Goal: Register for event/course

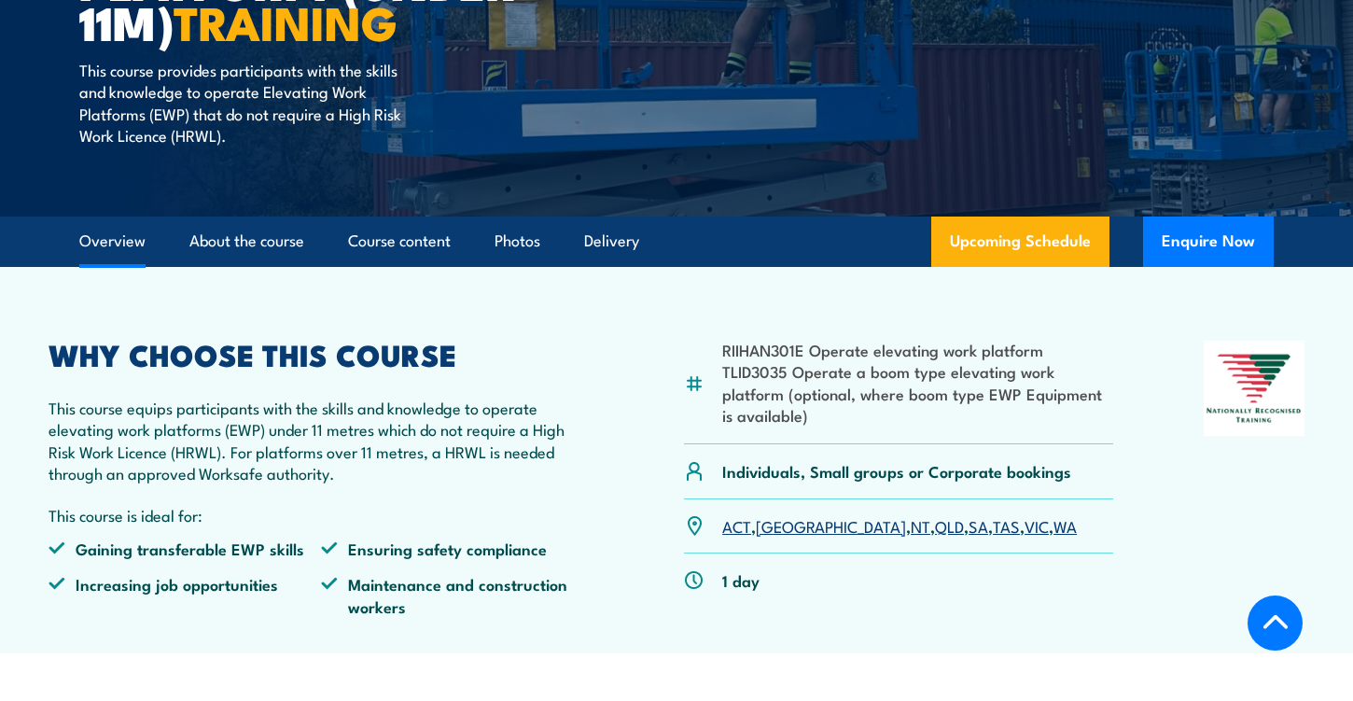
scroll to position [381, 0]
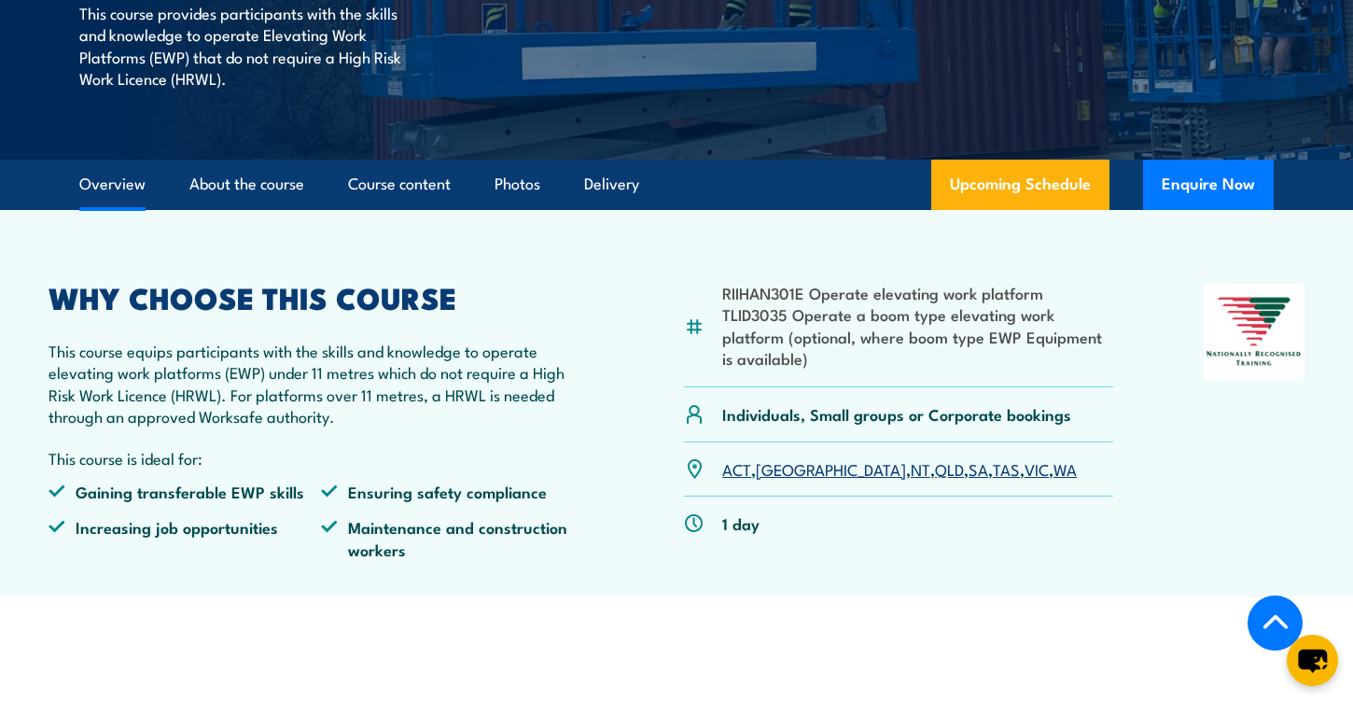
click at [911, 468] on link "NT" at bounding box center [921, 468] width 20 height 22
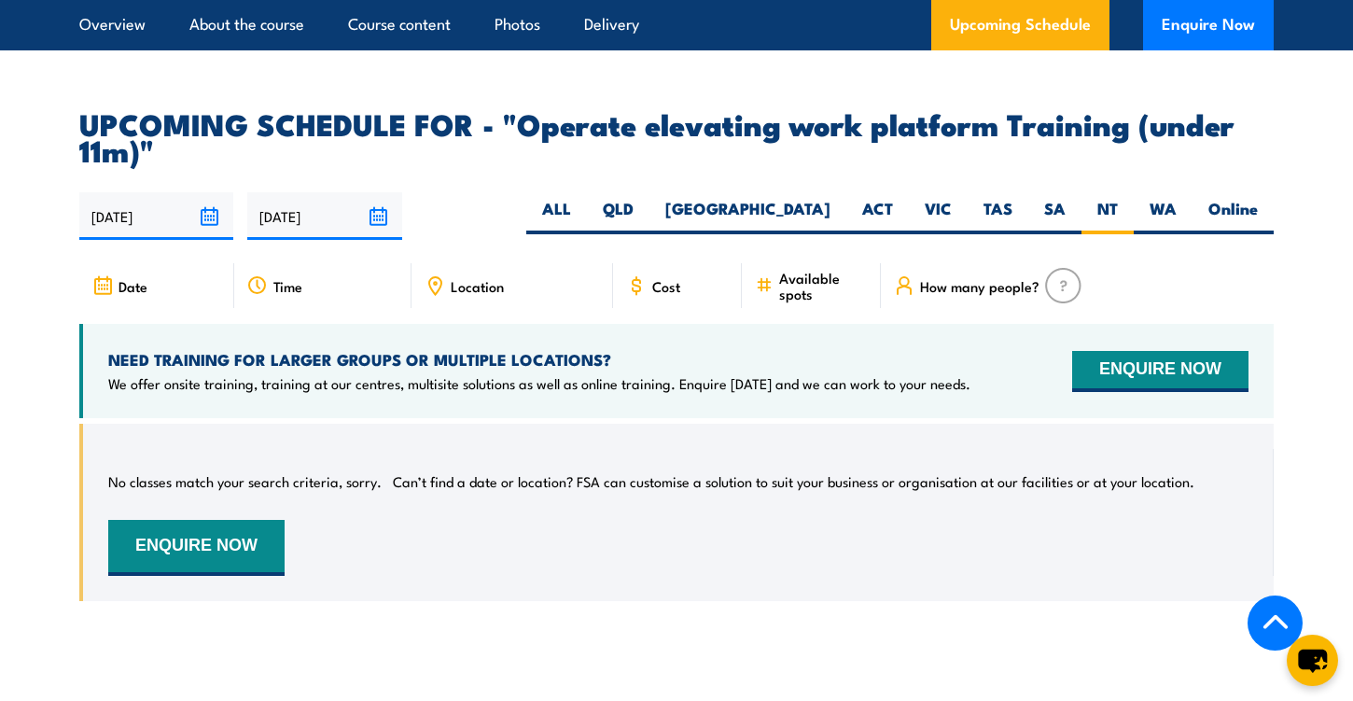
scroll to position [2758, 0]
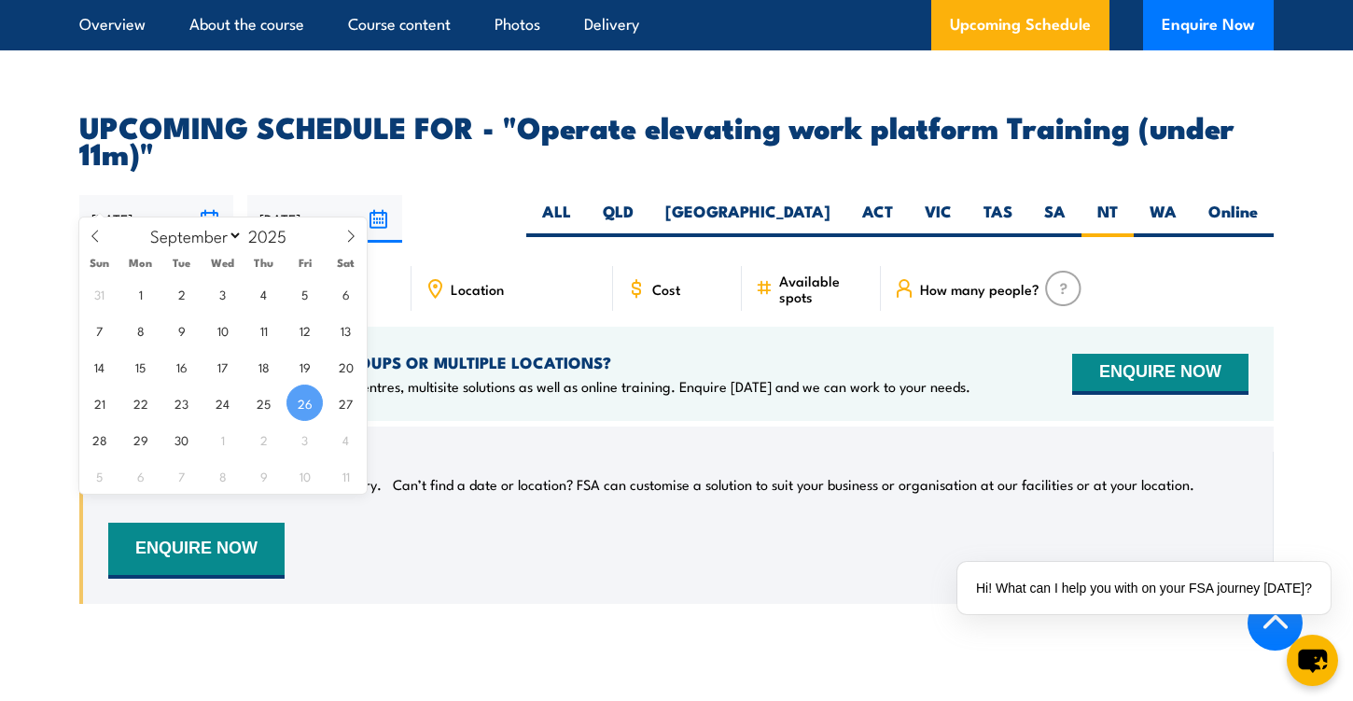
click at [163, 195] on input "26/09/2025" at bounding box center [156, 219] width 154 height 48
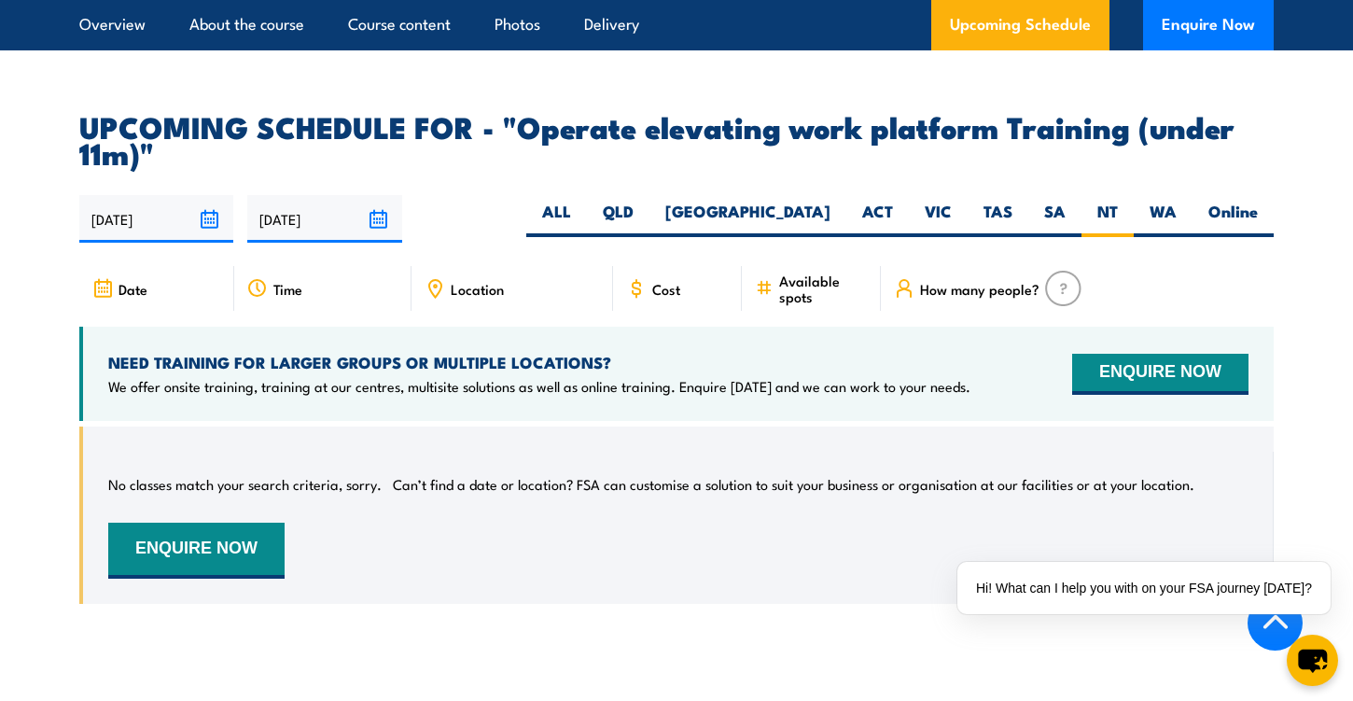
click at [481, 195] on div "26/09/2025 25/03/2026" at bounding box center [676, 219] width 1194 height 48
click at [135, 281] on span "Date" at bounding box center [132, 289] width 29 height 16
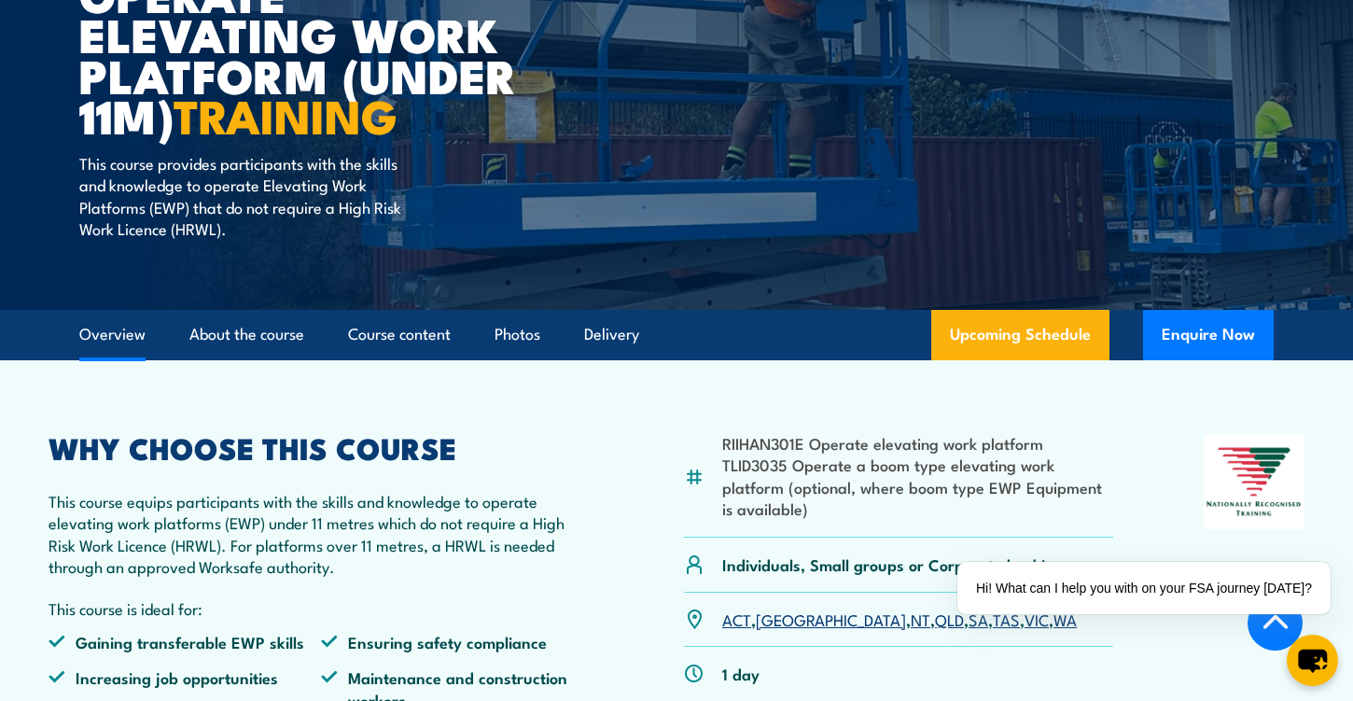
scroll to position [0, 0]
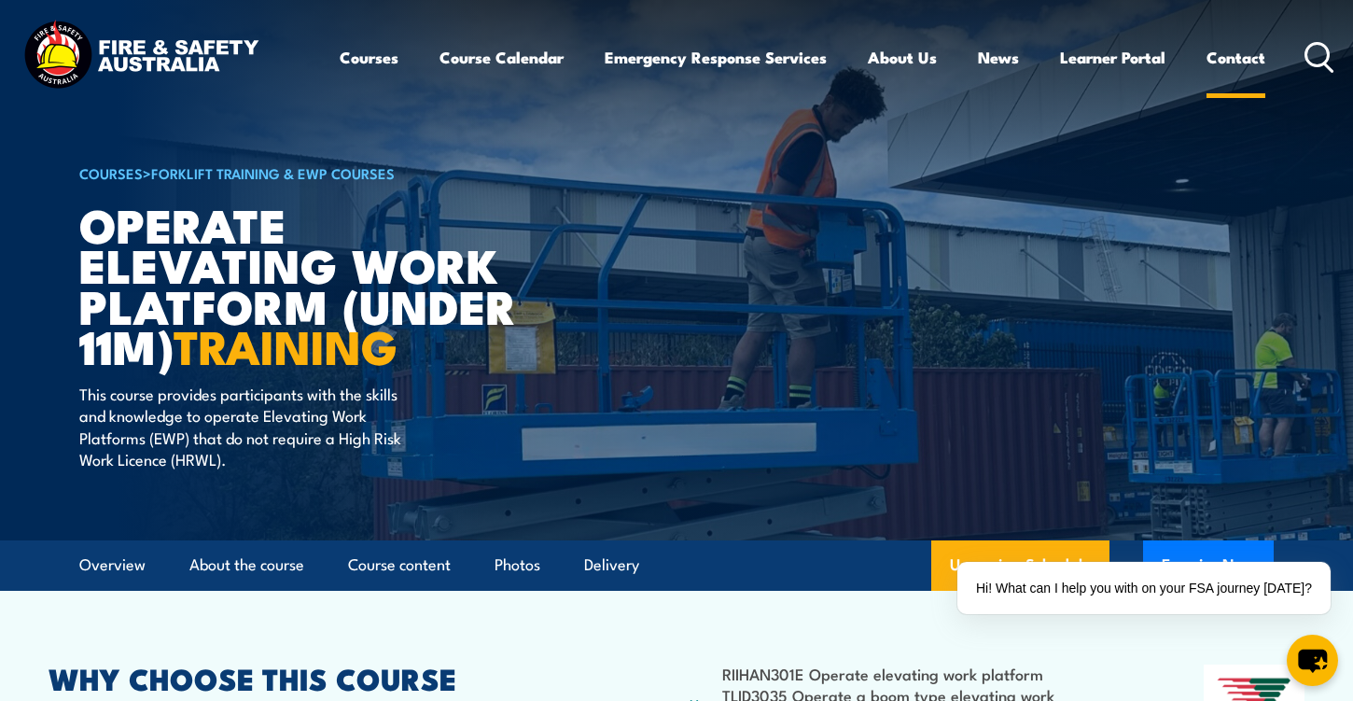
click at [1227, 58] on link "Contact" at bounding box center [1235, 57] width 59 height 49
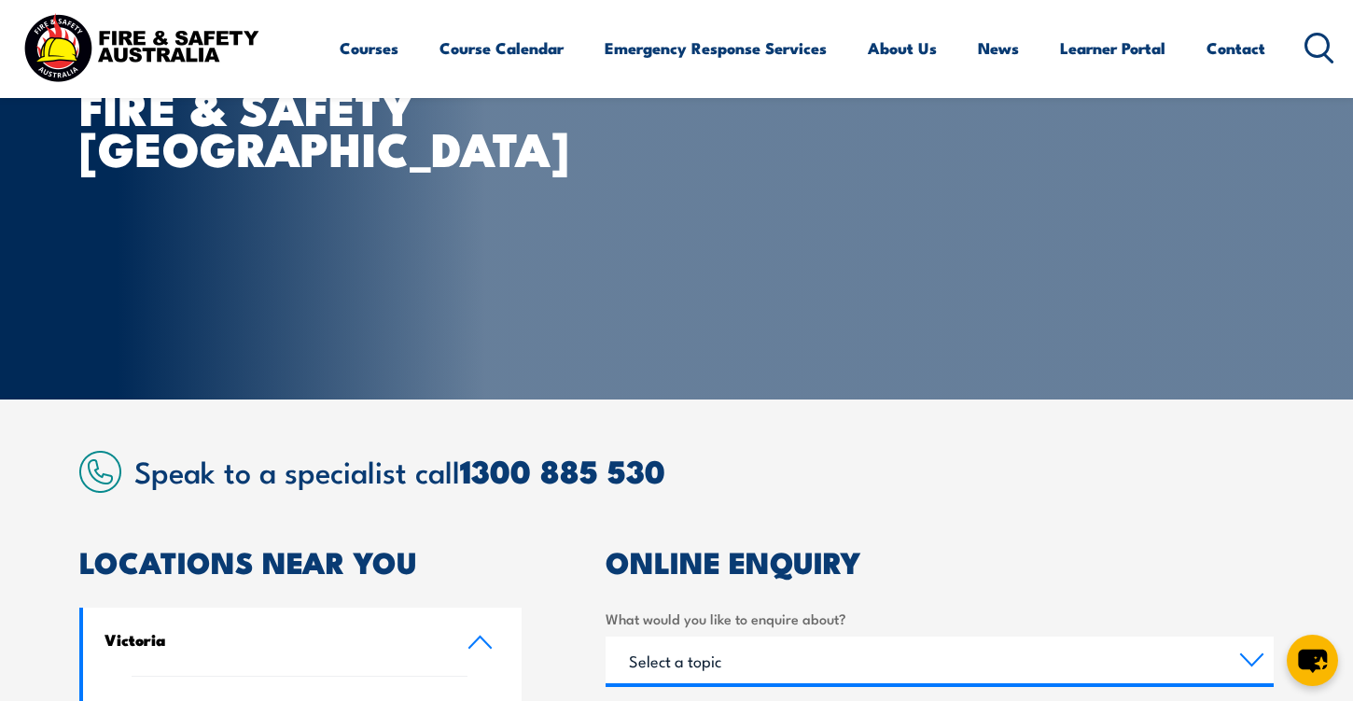
scroll to position [157, 0]
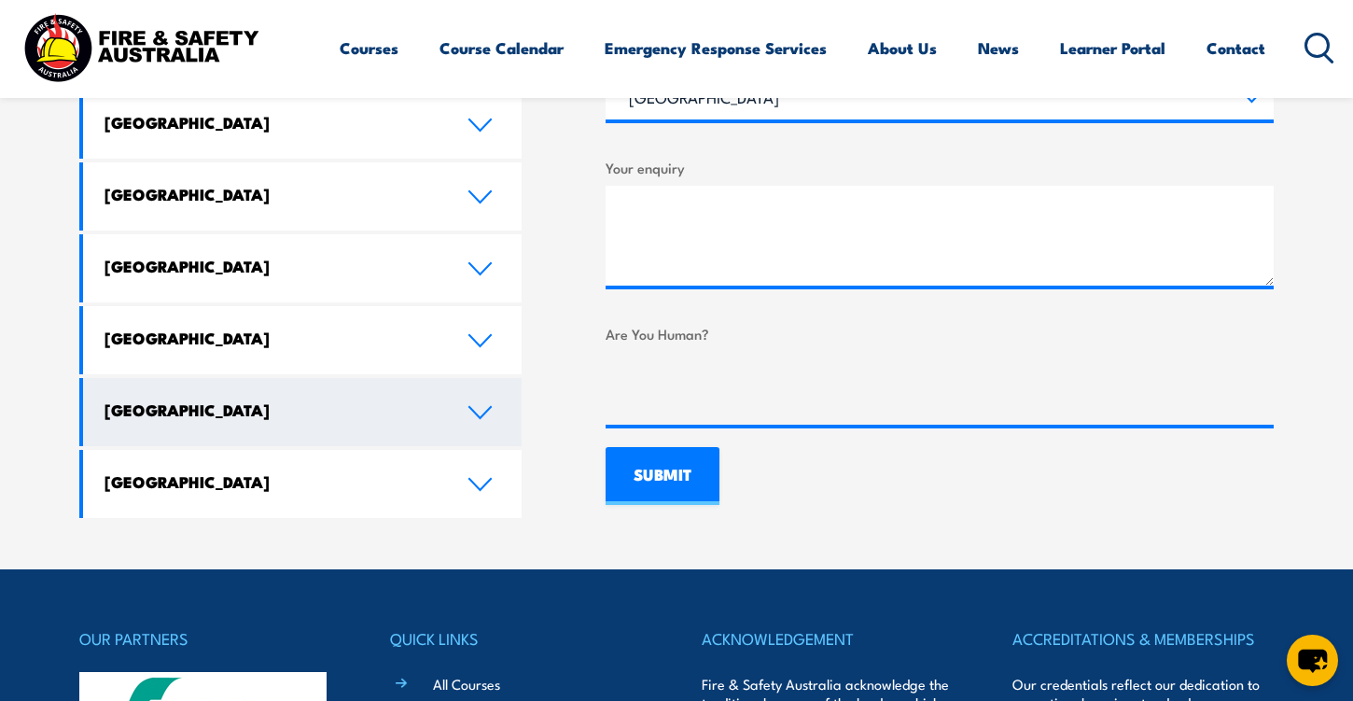
click at [479, 378] on link "[GEOGRAPHIC_DATA]" at bounding box center [302, 412] width 438 height 68
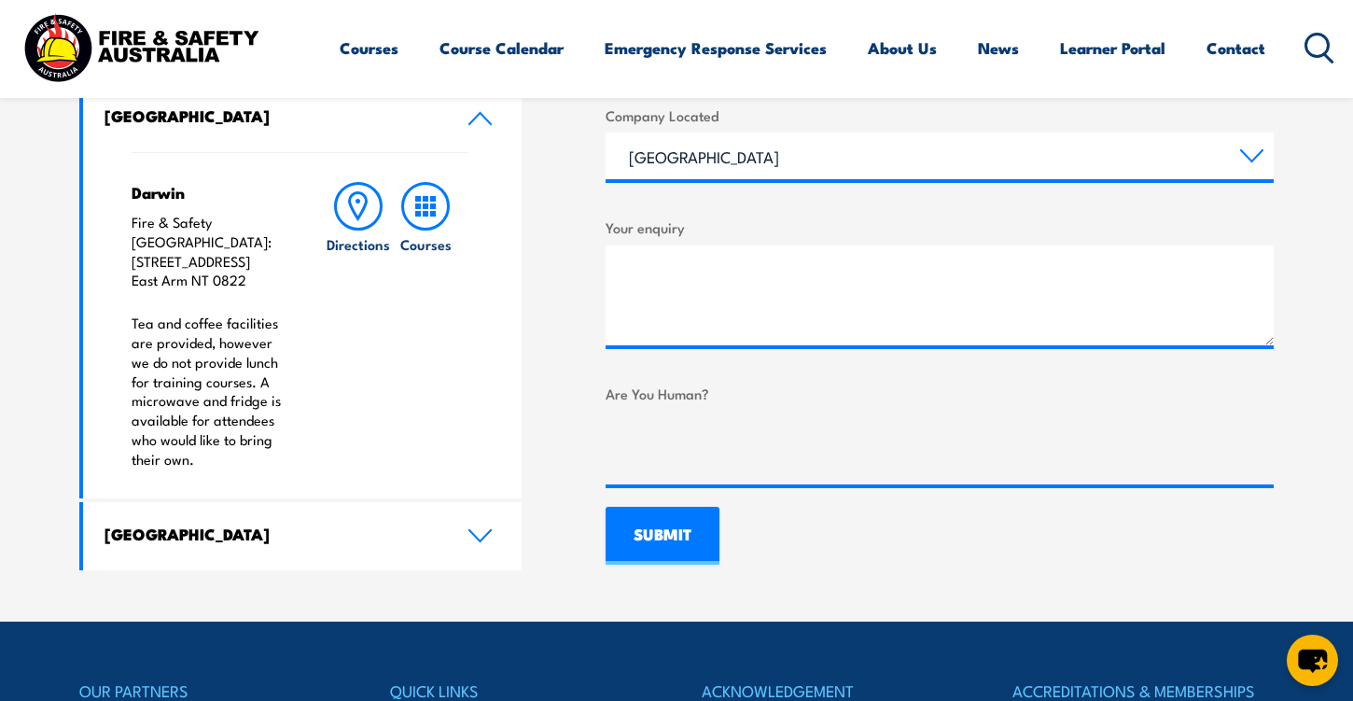
scroll to position [1092, 0]
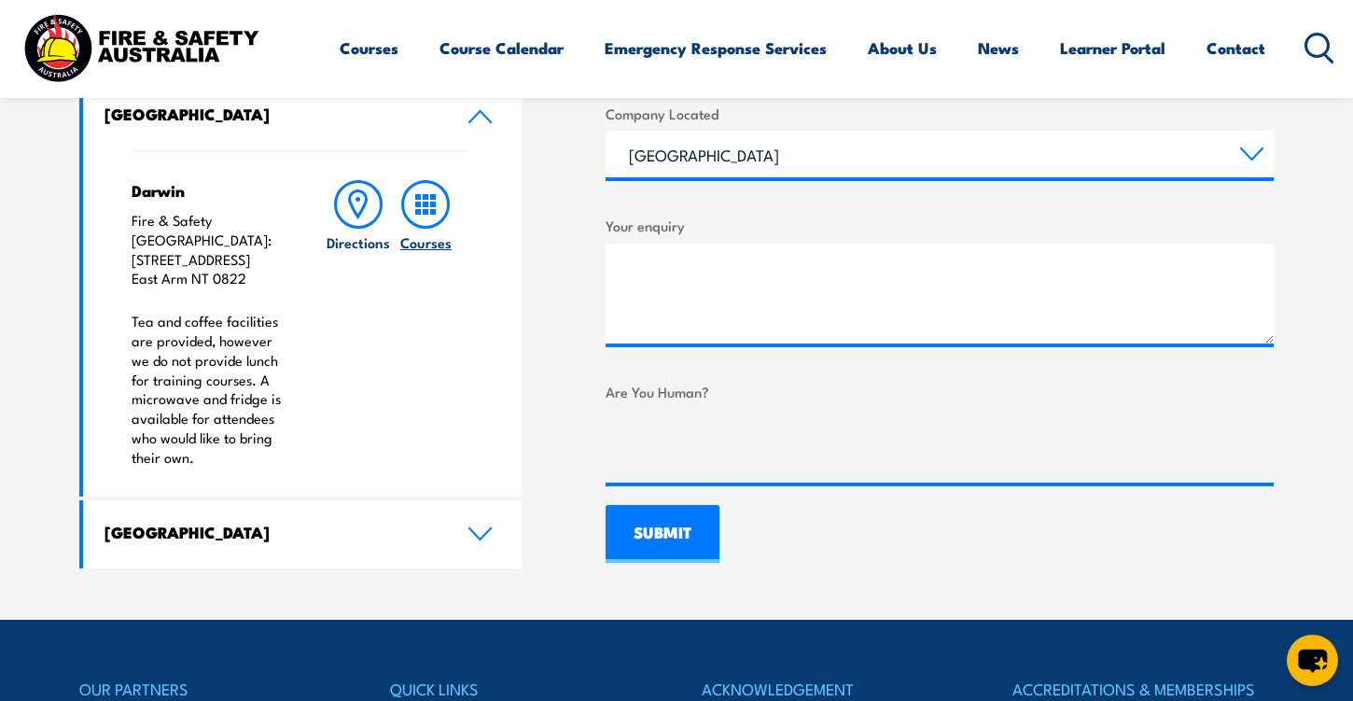
click at [424, 202] on rect at bounding box center [426, 205] width 6 height 6
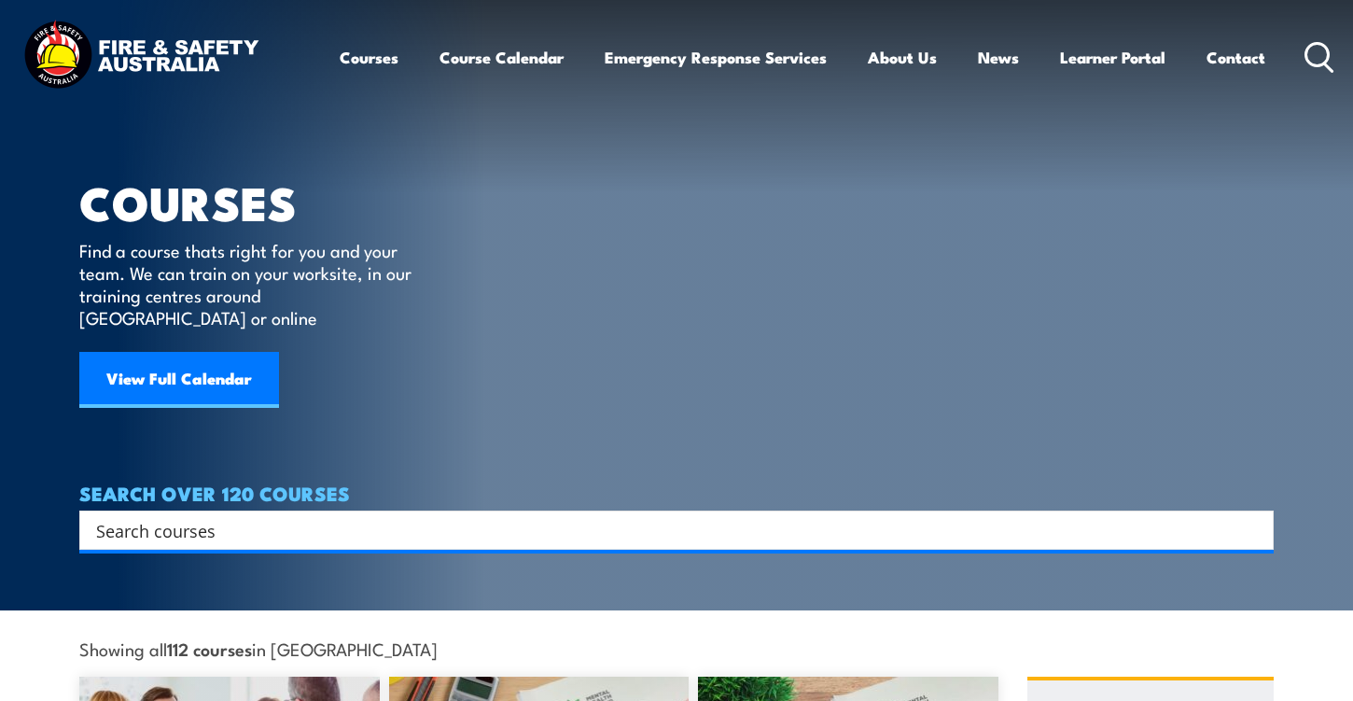
click at [254, 516] on input "Search input" at bounding box center [664, 530] width 1136 height 28
type input "ewp"
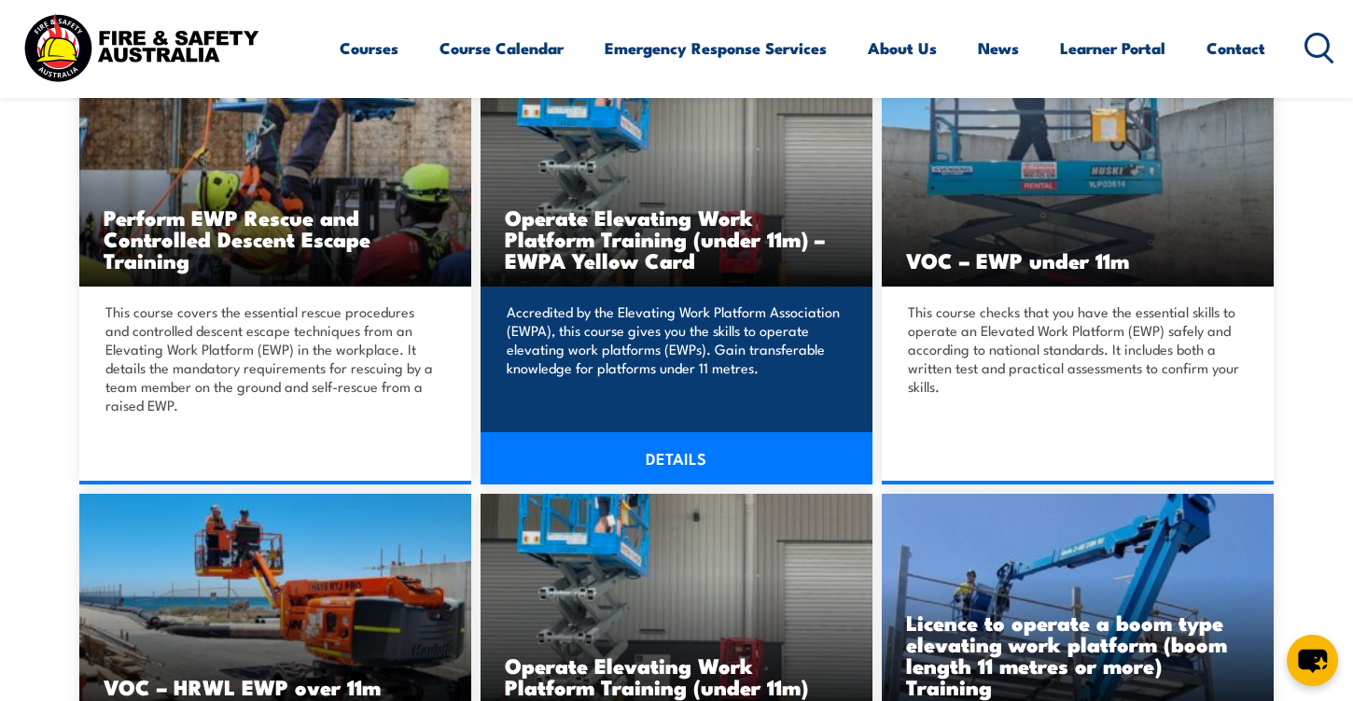
scroll to position [553, 0]
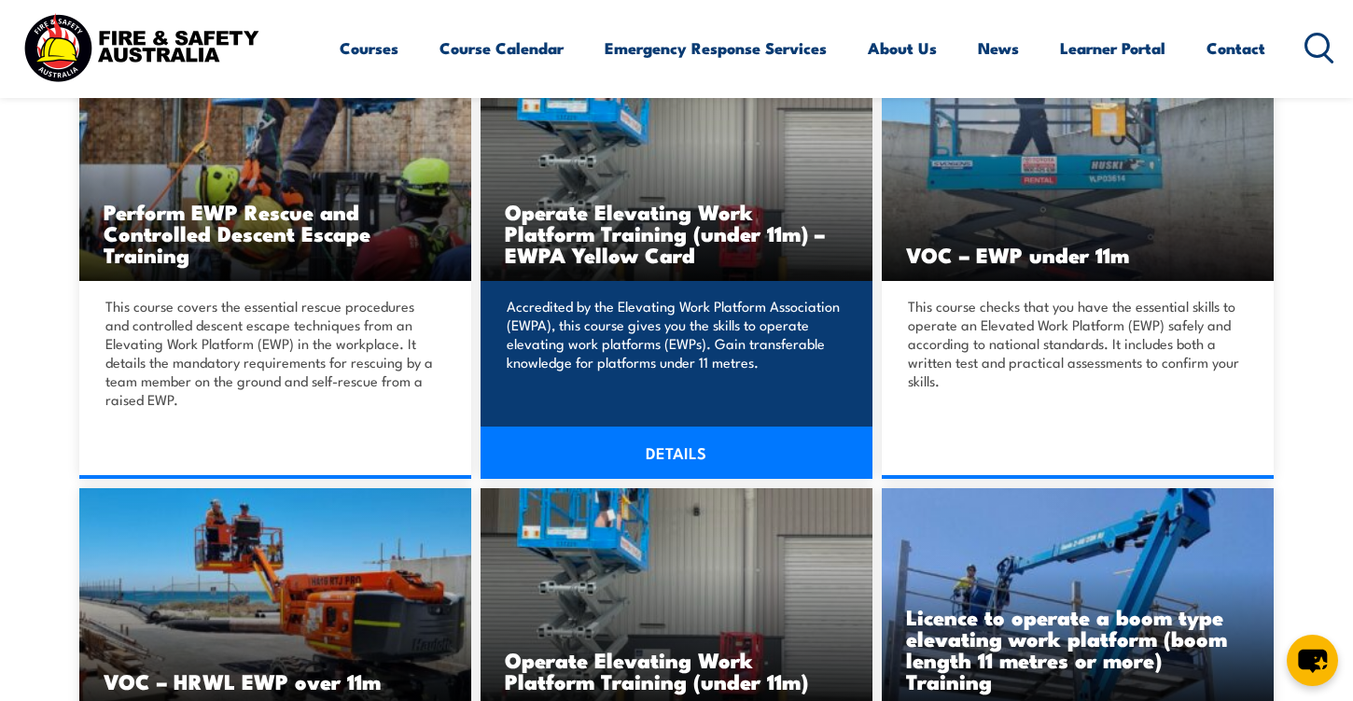
click at [657, 445] on link "DETAILS" at bounding box center [676, 452] width 392 height 52
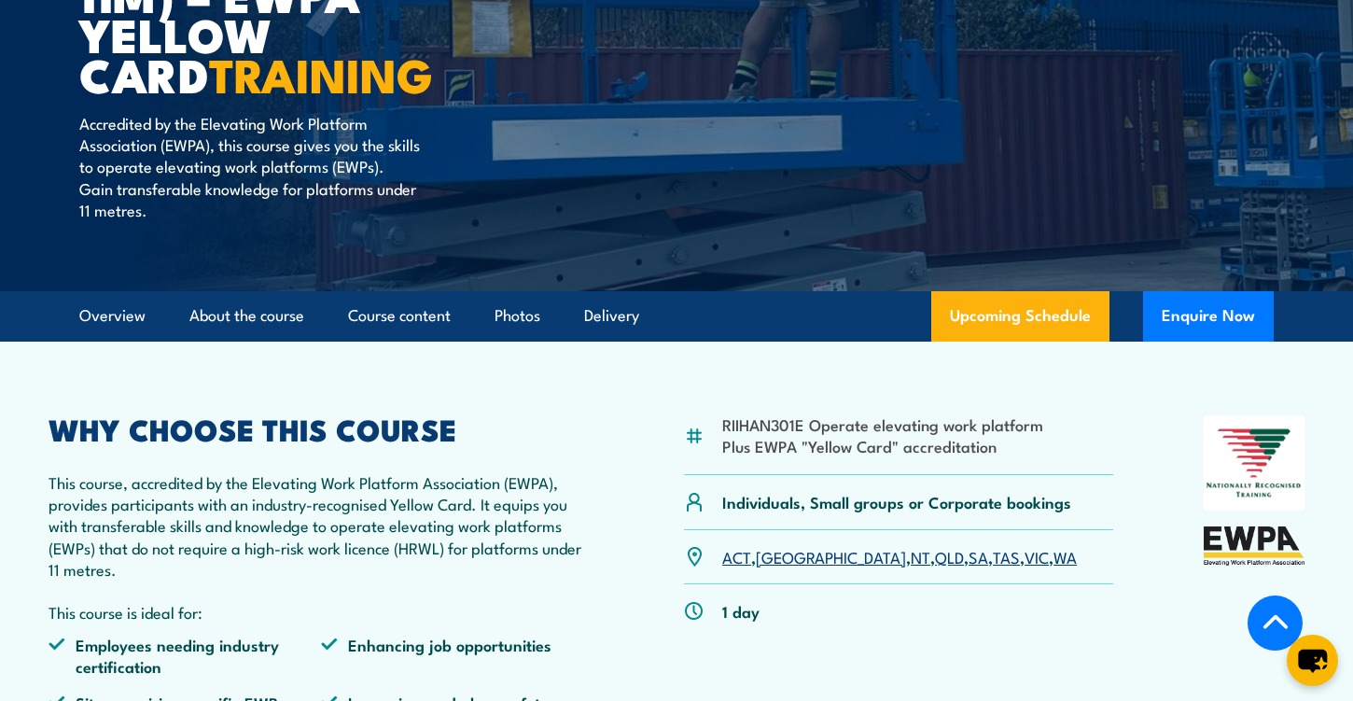
scroll to position [366, 0]
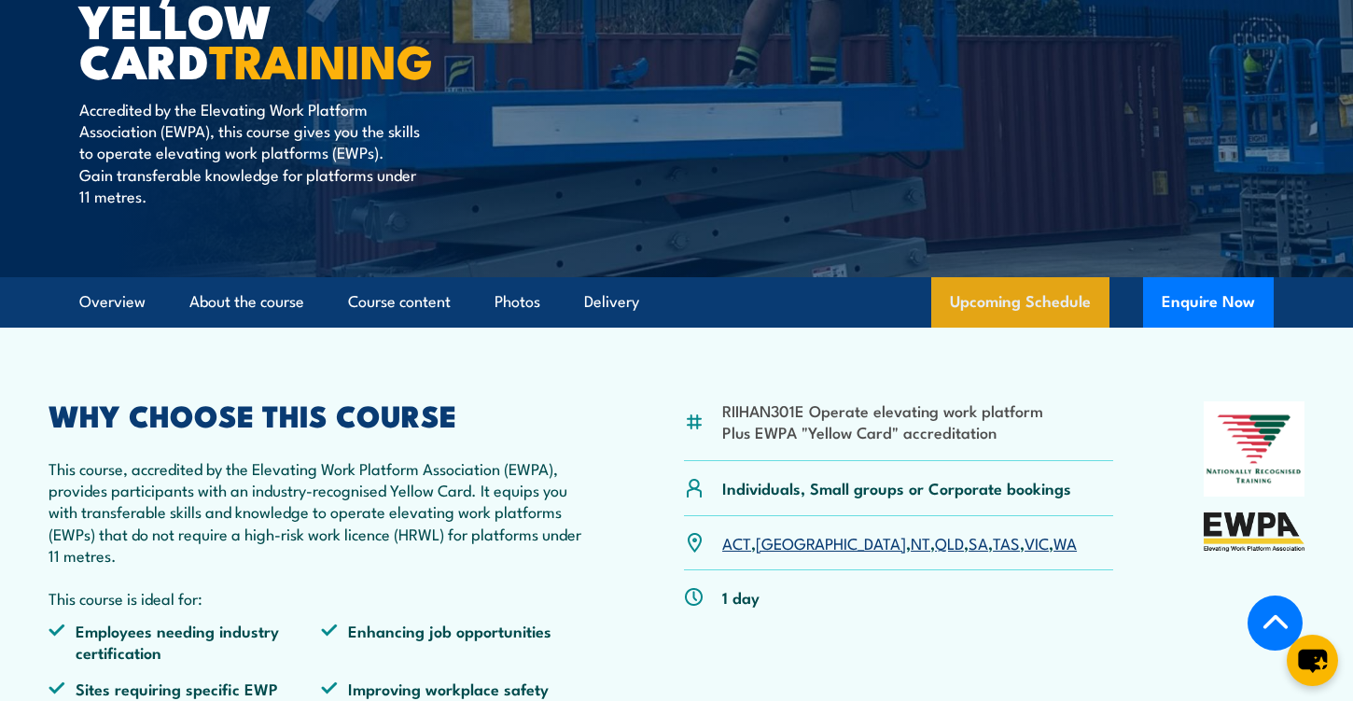
click at [1014, 304] on link "Upcoming Schedule" at bounding box center [1020, 302] width 178 height 50
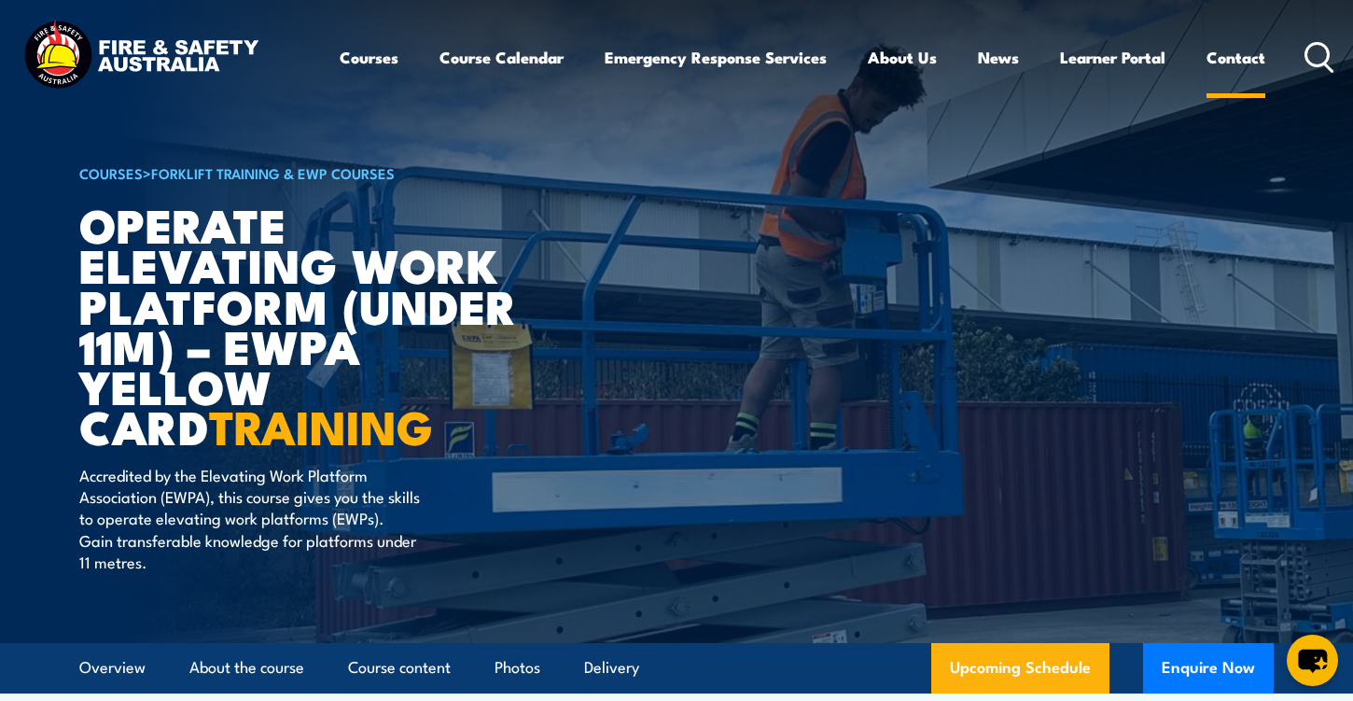
click at [1218, 53] on link "Contact" at bounding box center [1235, 57] width 59 height 49
